Goal: Transaction & Acquisition: Purchase product/service

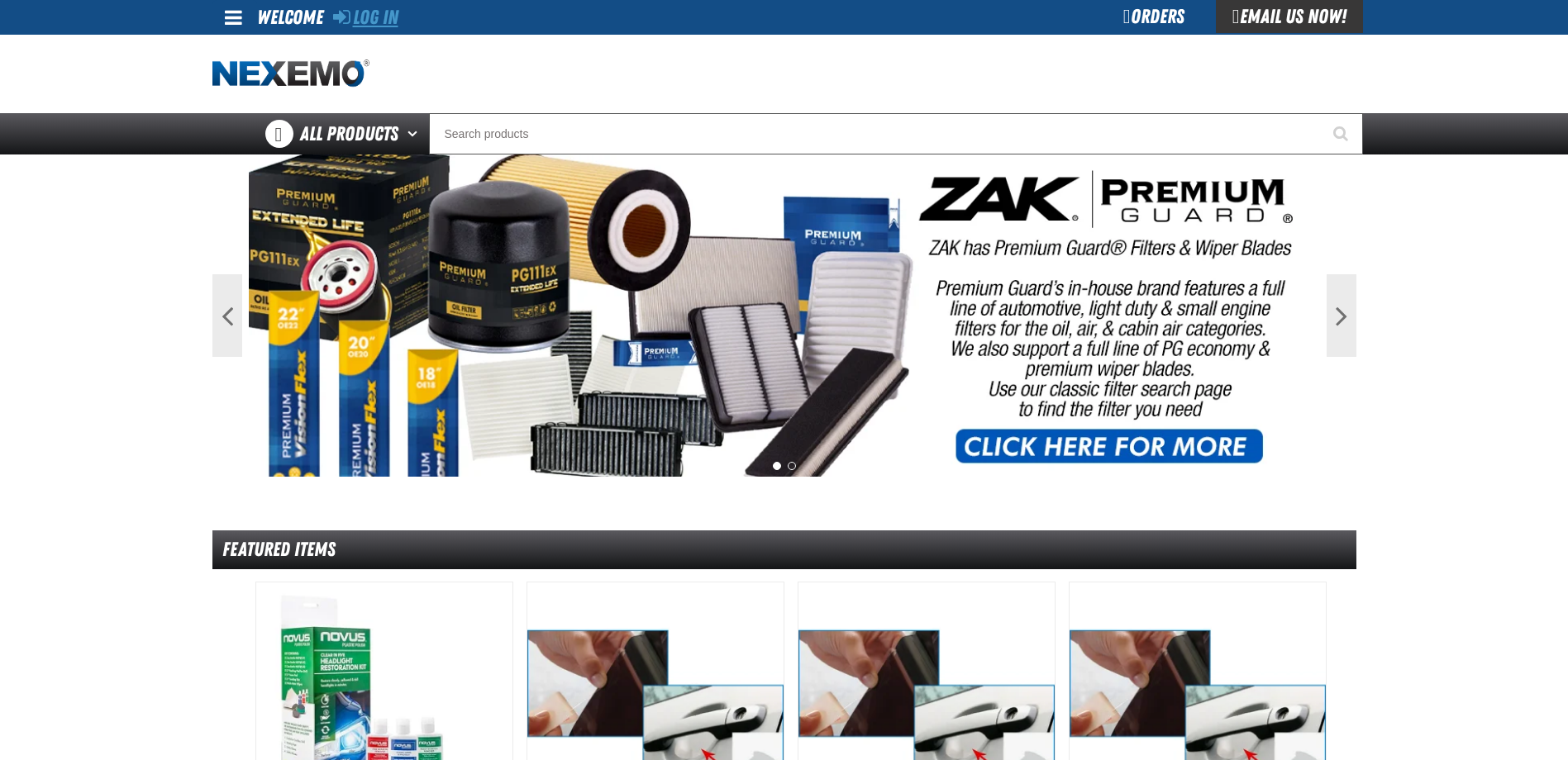
click at [376, 11] on link "Log In" at bounding box center [365, 17] width 65 height 23
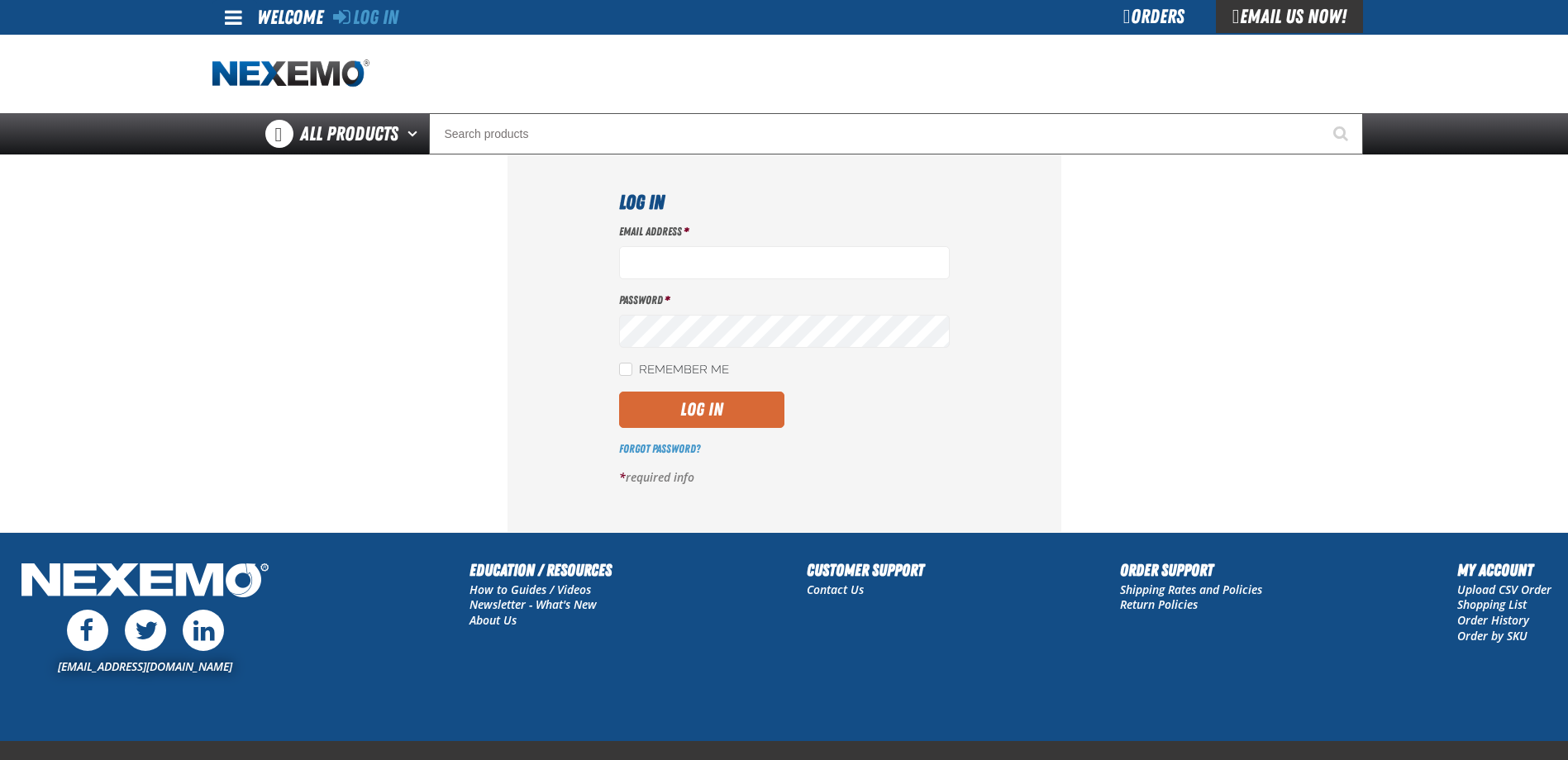
type input "[EMAIL_ADDRESS][DOMAIN_NAME]"
click at [741, 415] on button "Log In" at bounding box center [702, 410] width 165 height 36
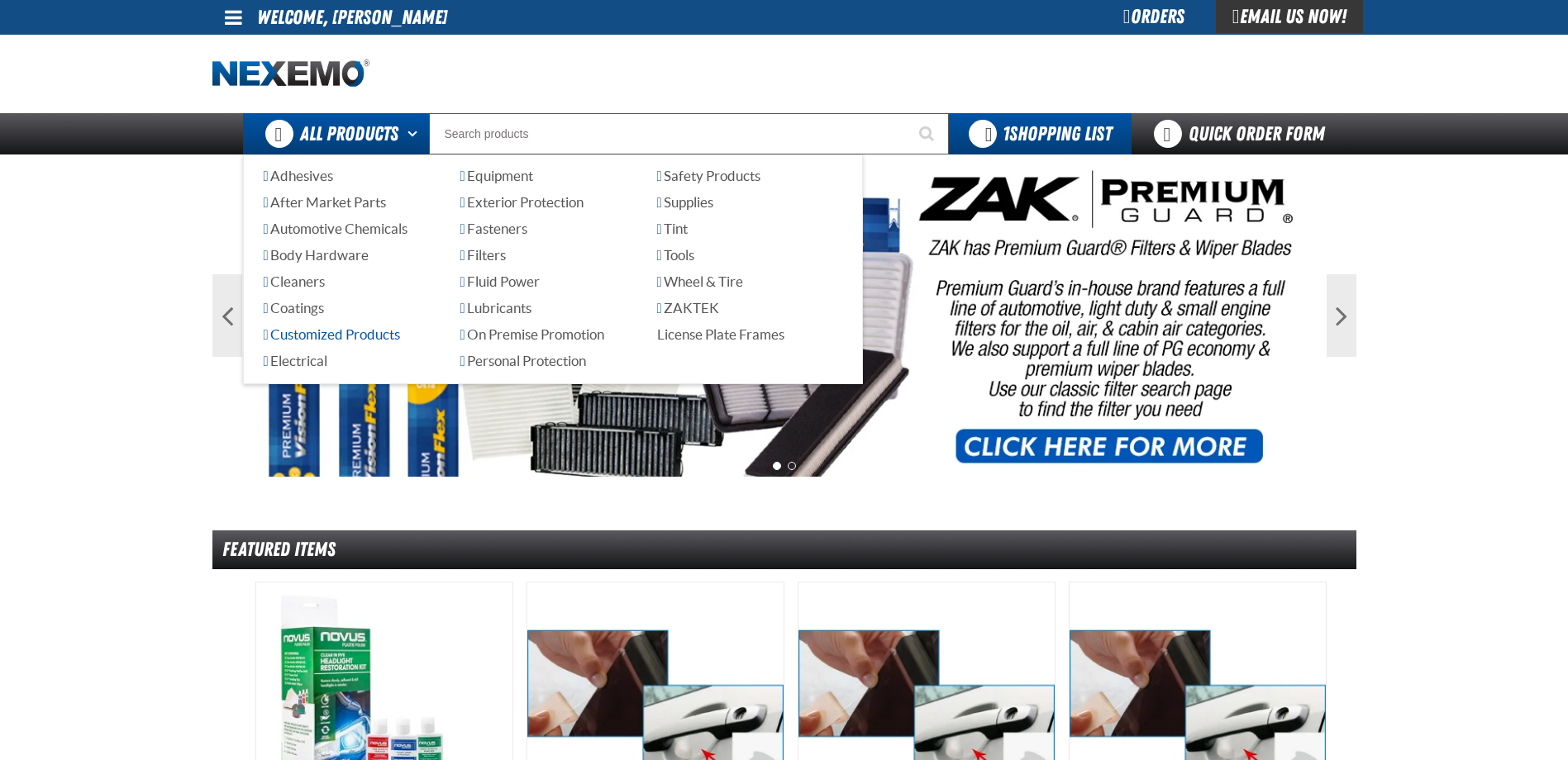
click at [369, 334] on span "Customized Products" at bounding box center [332, 334] width 136 height 16
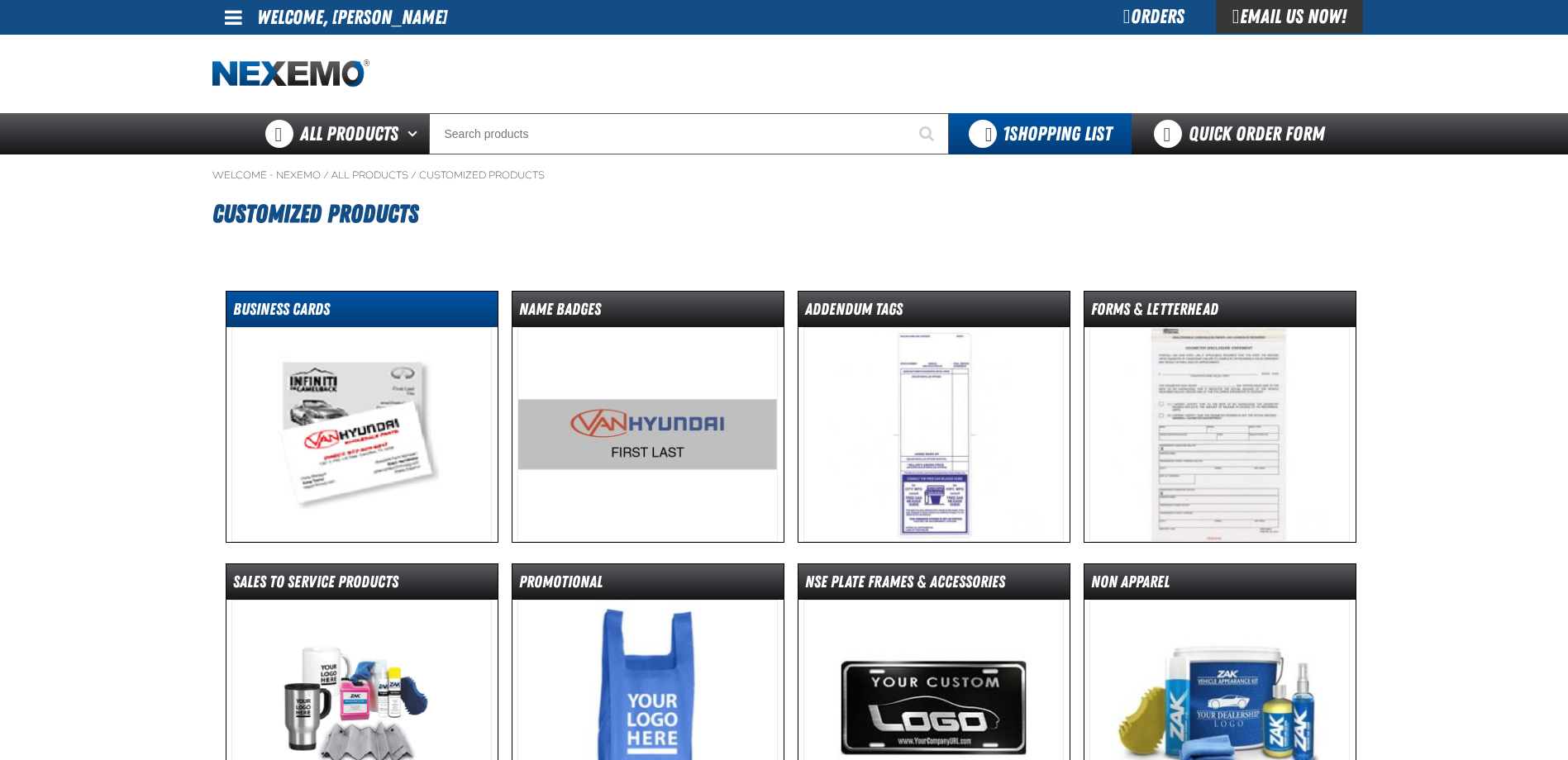
click at [308, 317] on dt "Business Cards" at bounding box center [362, 312] width 271 height 29
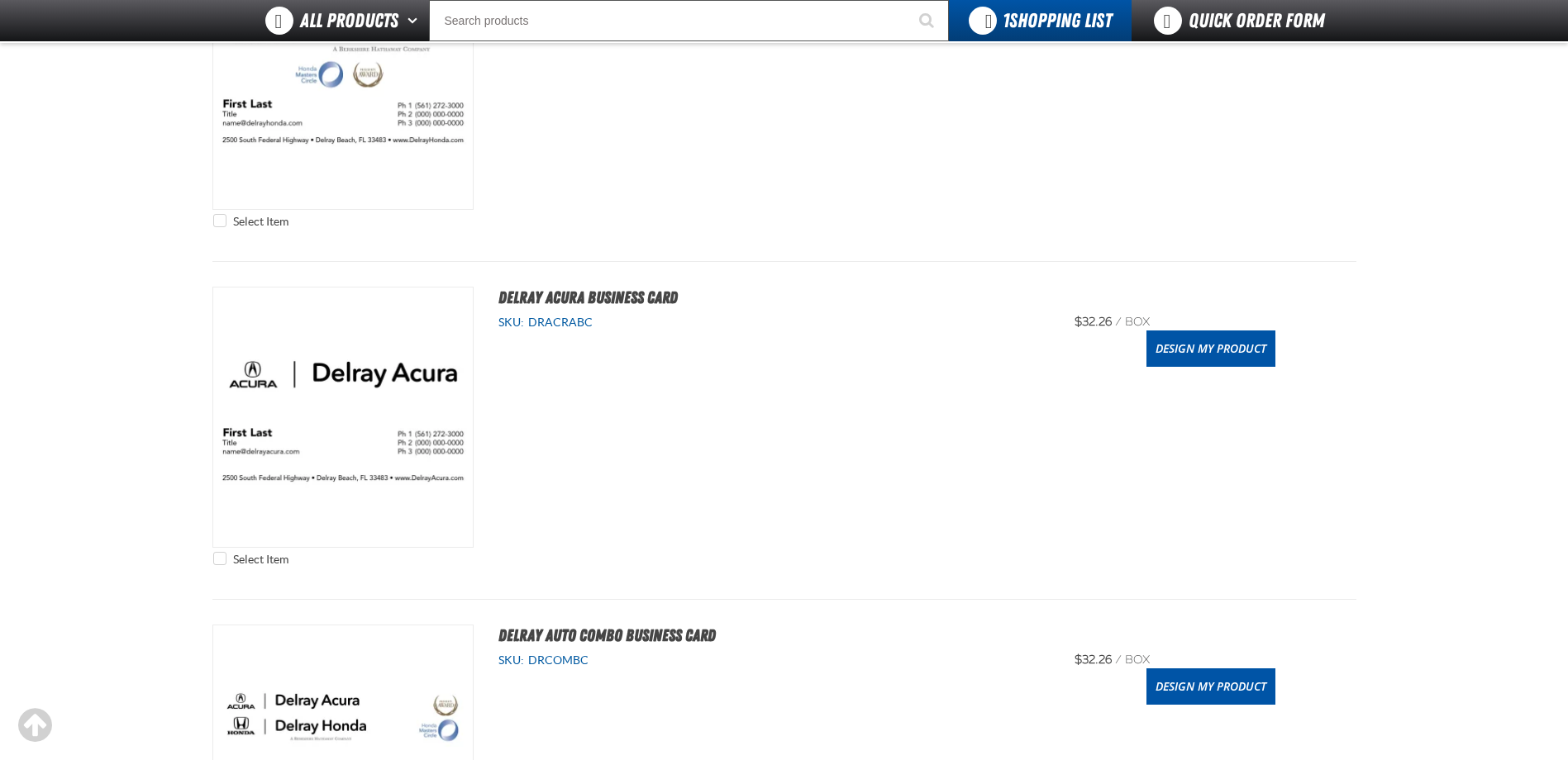
scroll to position [578, 0]
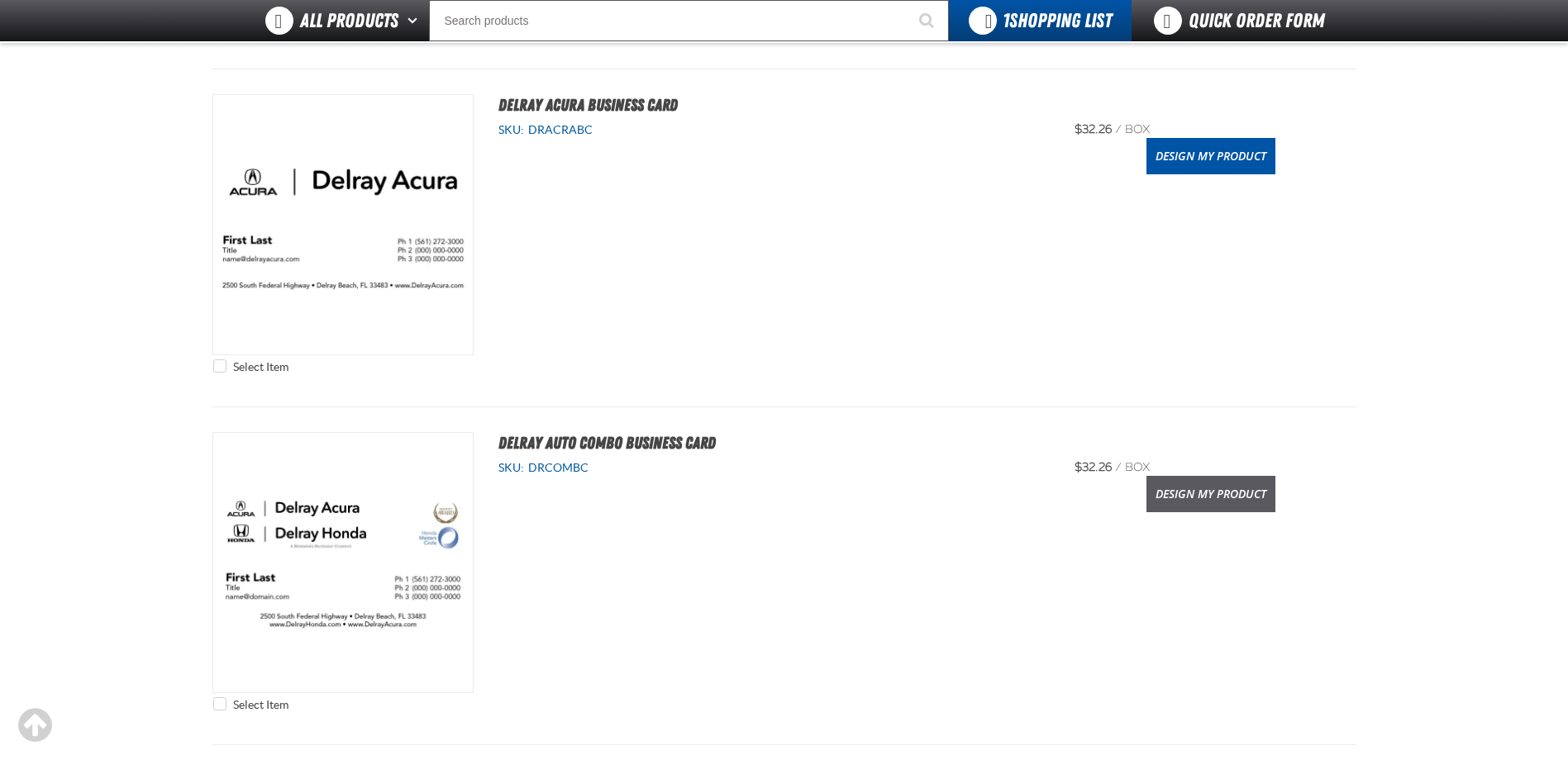
click at [1219, 486] on link "Design My Product" at bounding box center [1211, 494] width 129 height 36
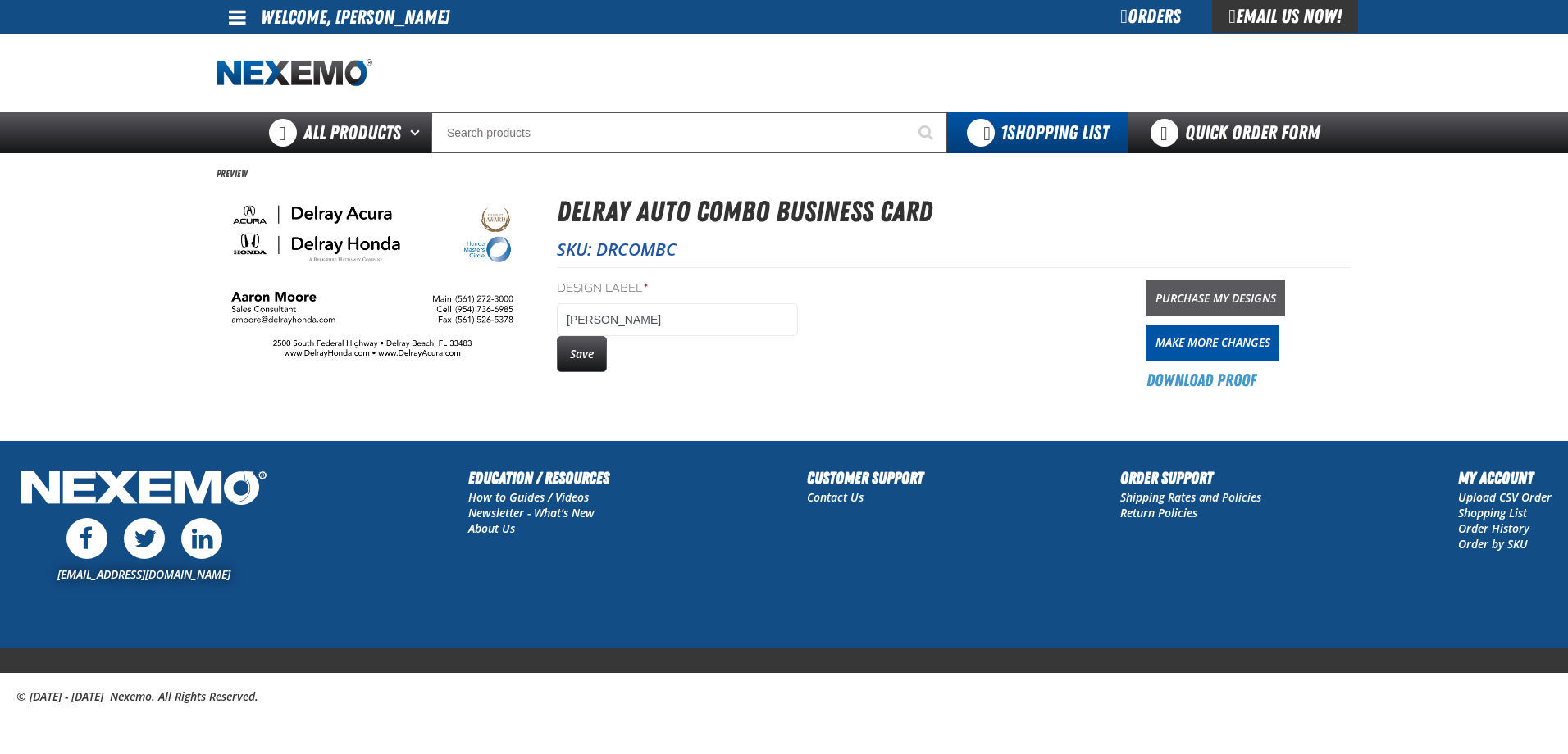
click at [1175, 296] on link "Purchase My Designs" at bounding box center [1215, 298] width 139 height 36
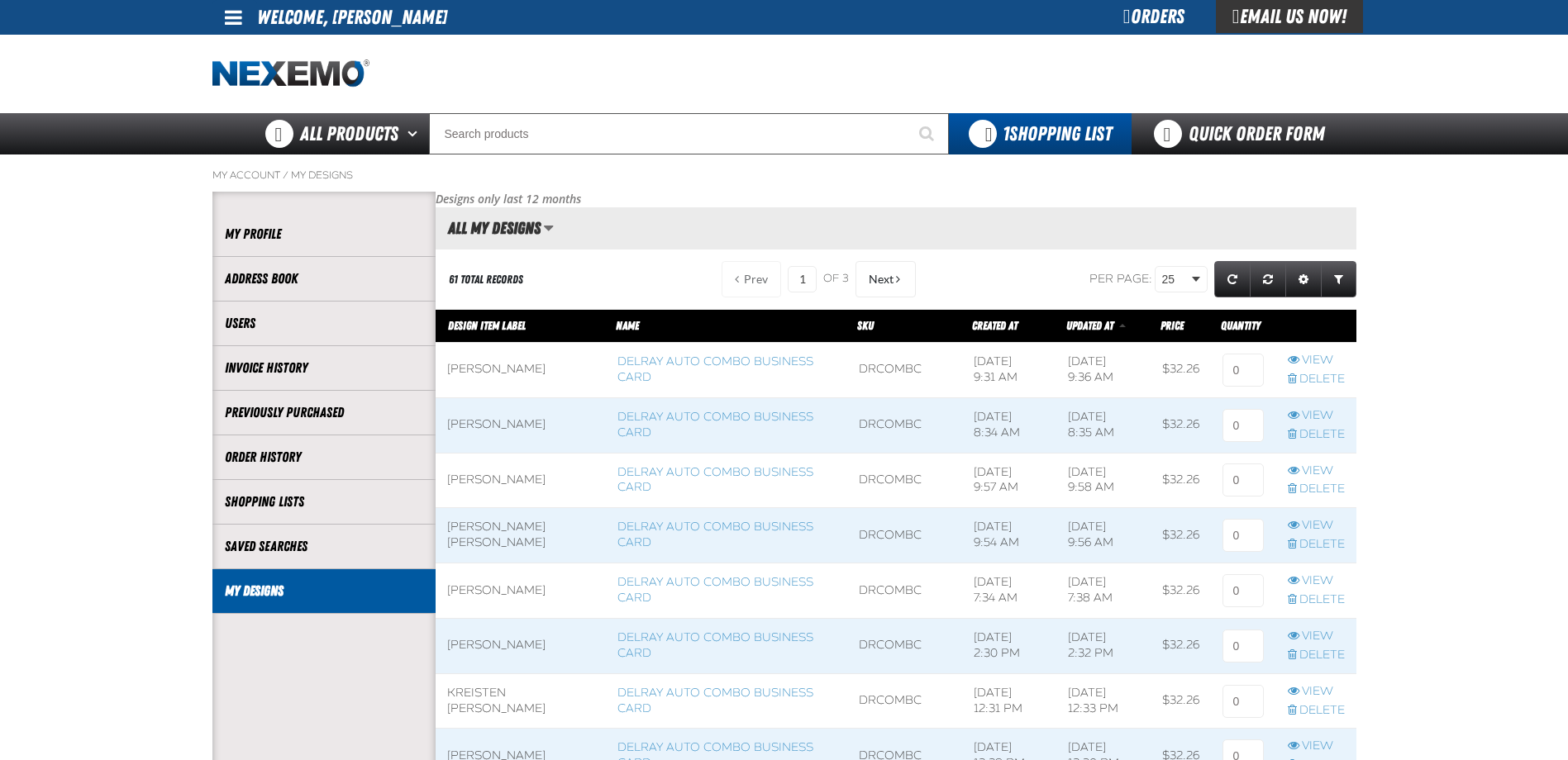
scroll to position [1, 1]
click at [1254, 369] on input at bounding box center [1243, 370] width 42 height 33
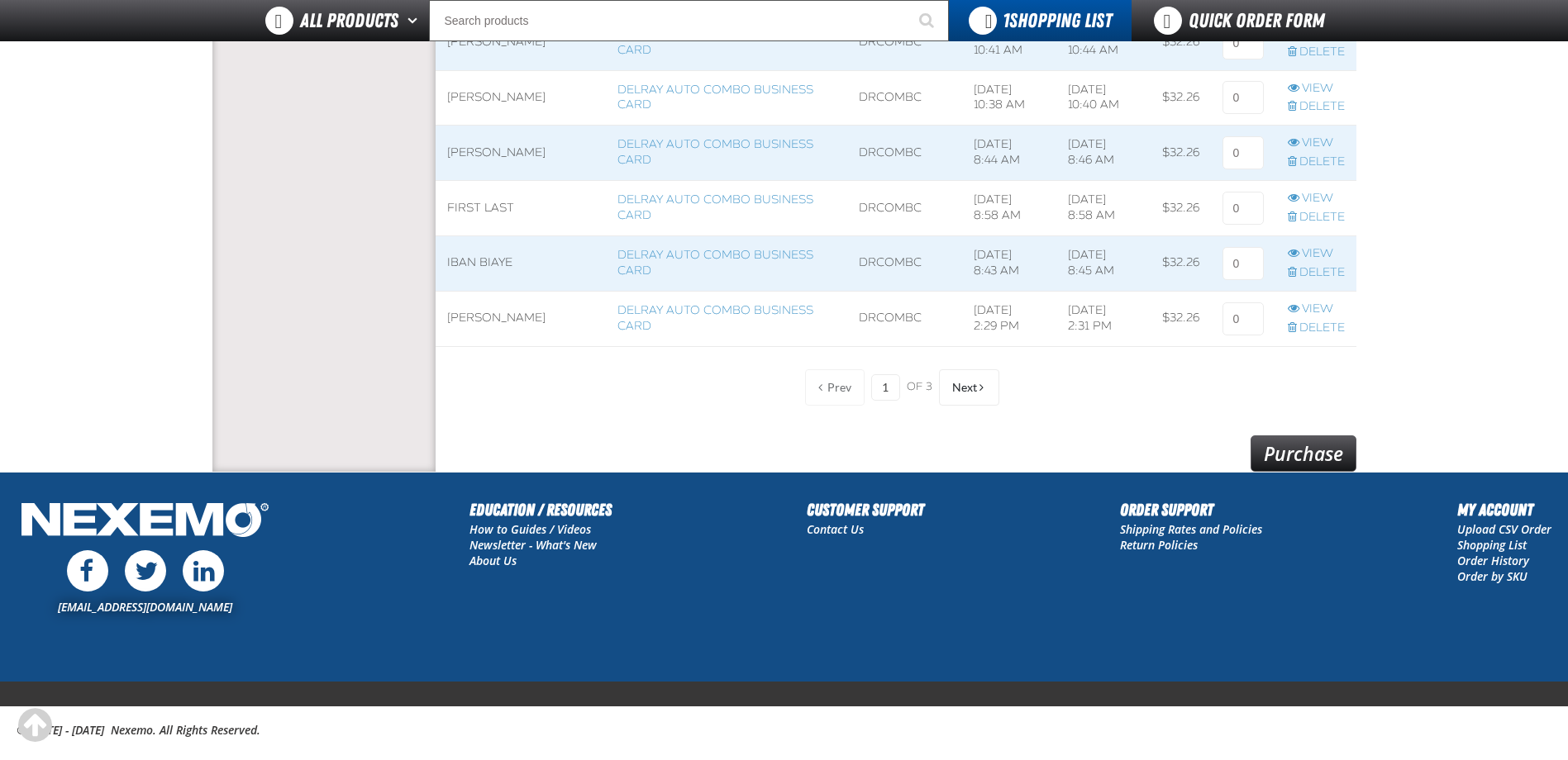
scroll to position [1363, 0]
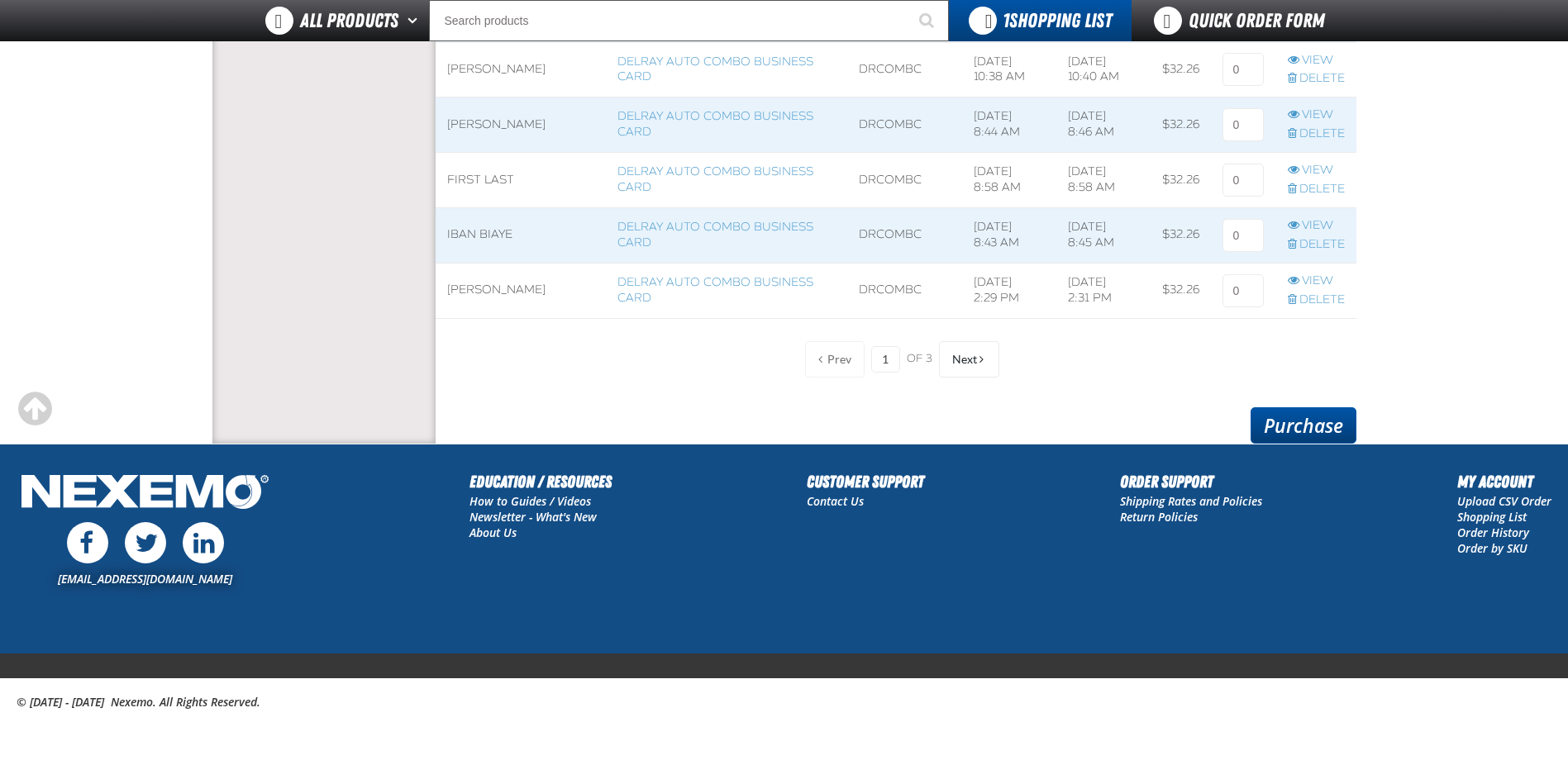
type input "1"
click at [1307, 430] on link "Purchase" at bounding box center [1303, 426] width 106 height 36
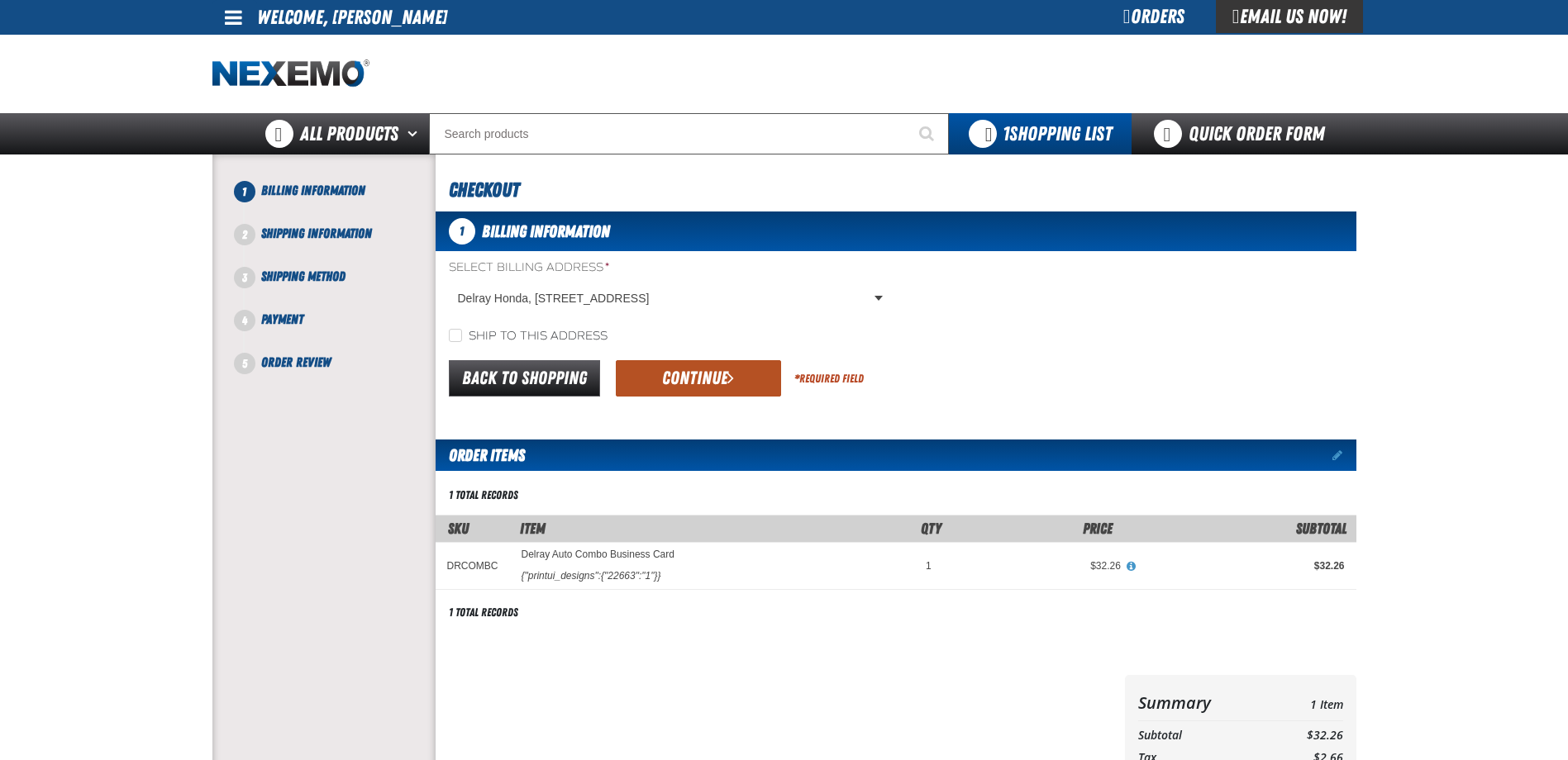
click at [718, 369] on button "Continue" at bounding box center [698, 379] width 165 height 36
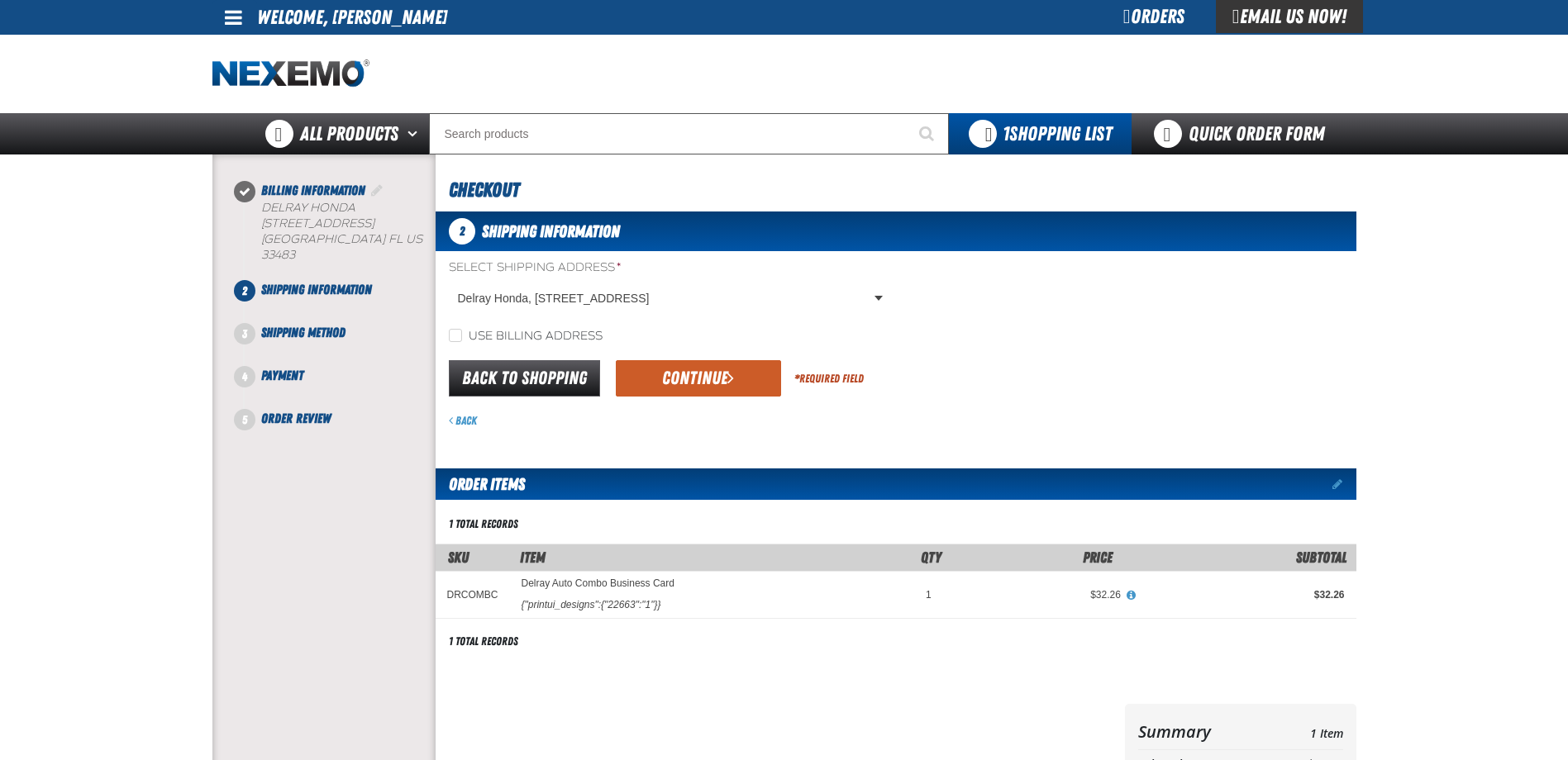
click at [717, 370] on button "Continue" at bounding box center [698, 379] width 165 height 36
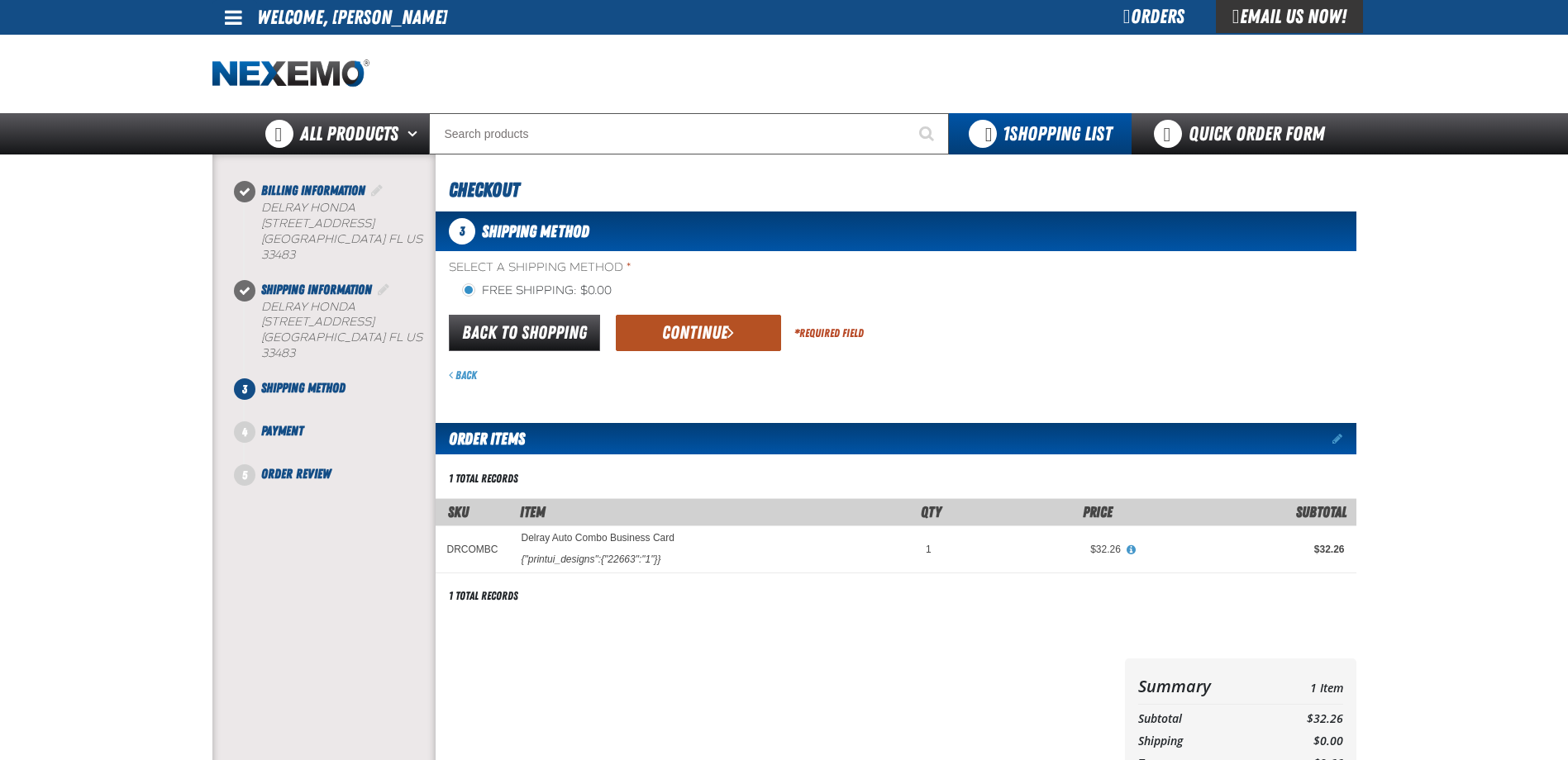
click at [741, 335] on button "Continue" at bounding box center [698, 333] width 165 height 36
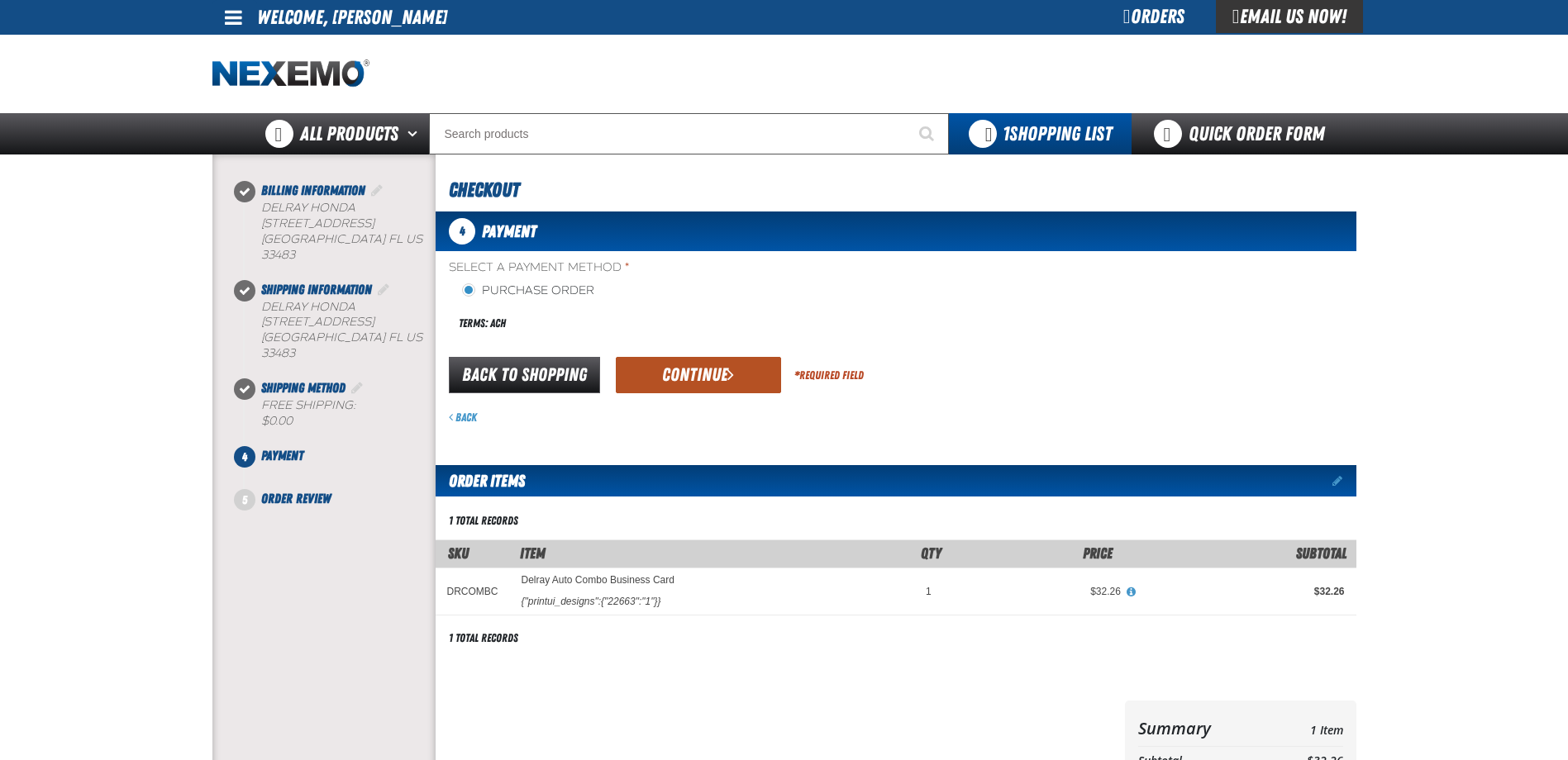
click at [693, 376] on button "Continue" at bounding box center [698, 375] width 165 height 36
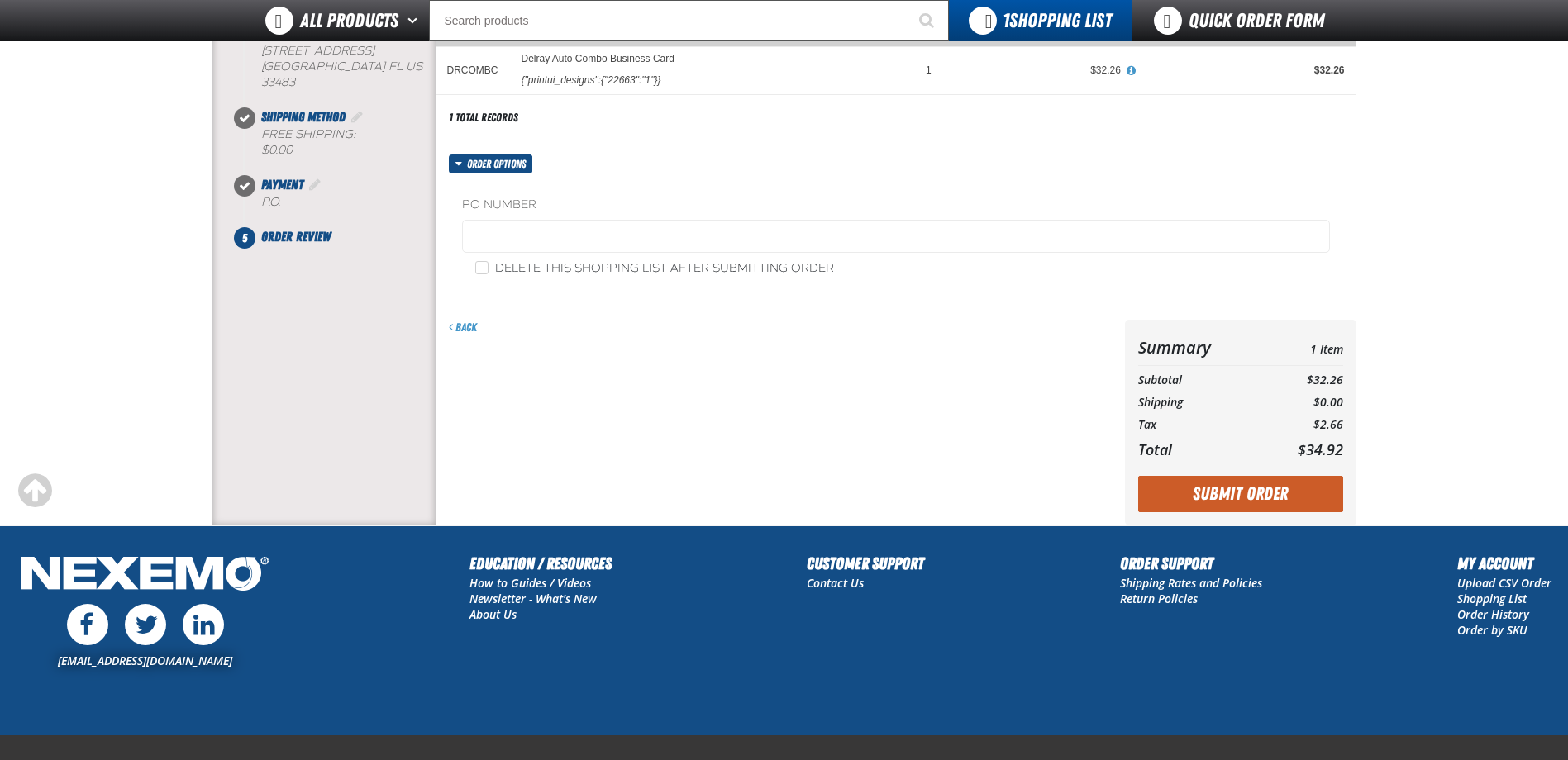
scroll to position [312, 0]
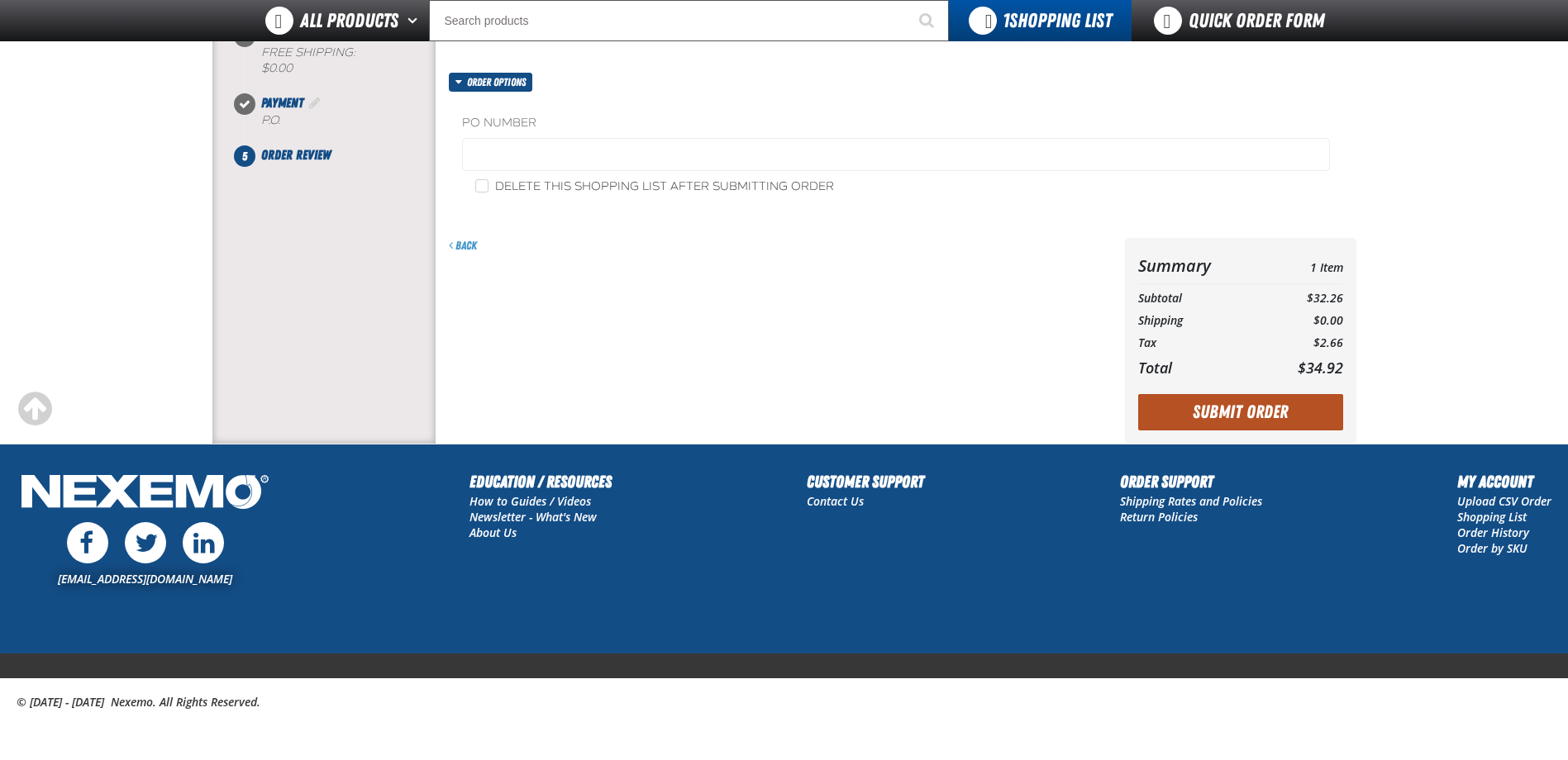
click at [1234, 408] on button "Submit Order" at bounding box center [1241, 413] width 205 height 36
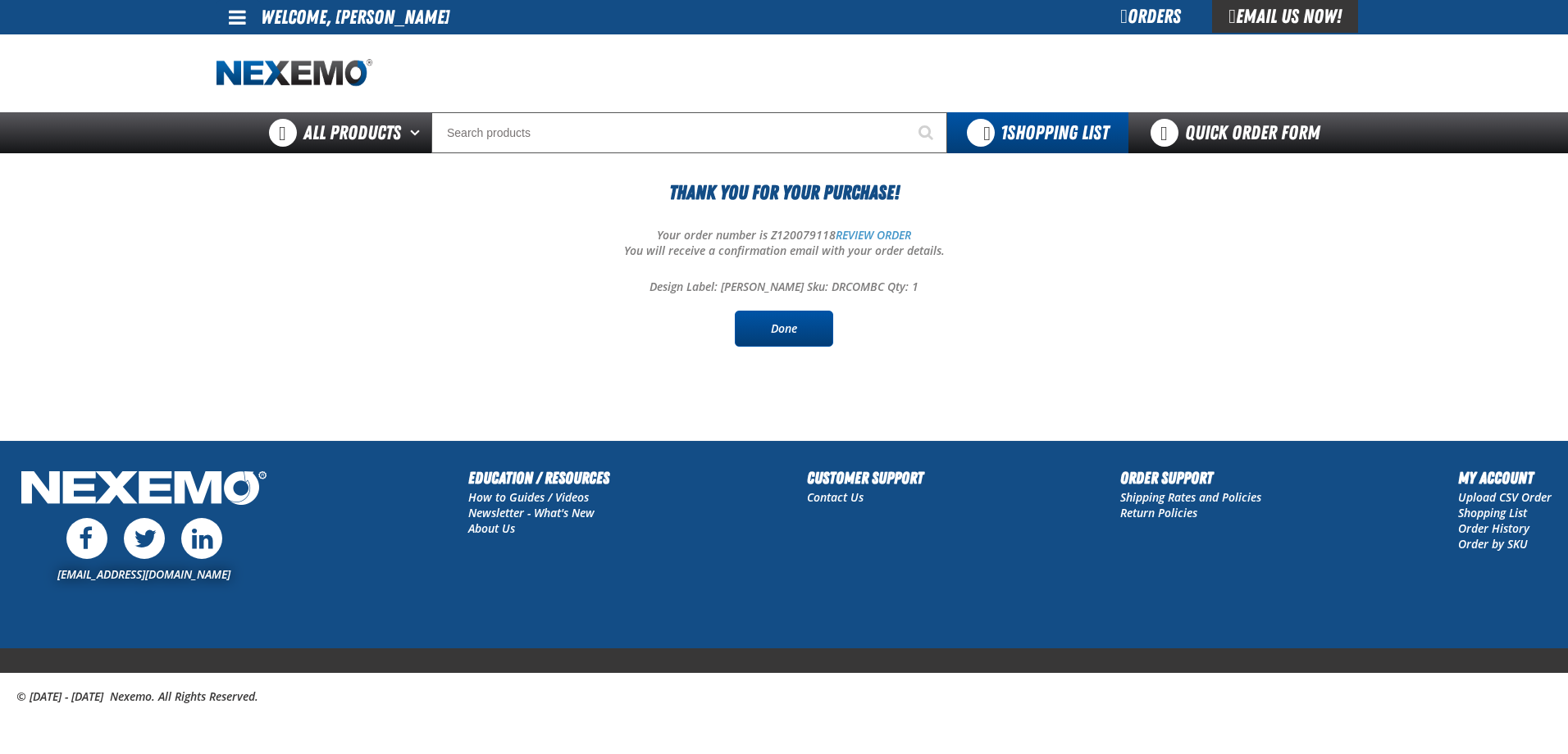
click at [817, 330] on link "Done" at bounding box center [784, 329] width 98 height 36
